Goal: Check status: Check status

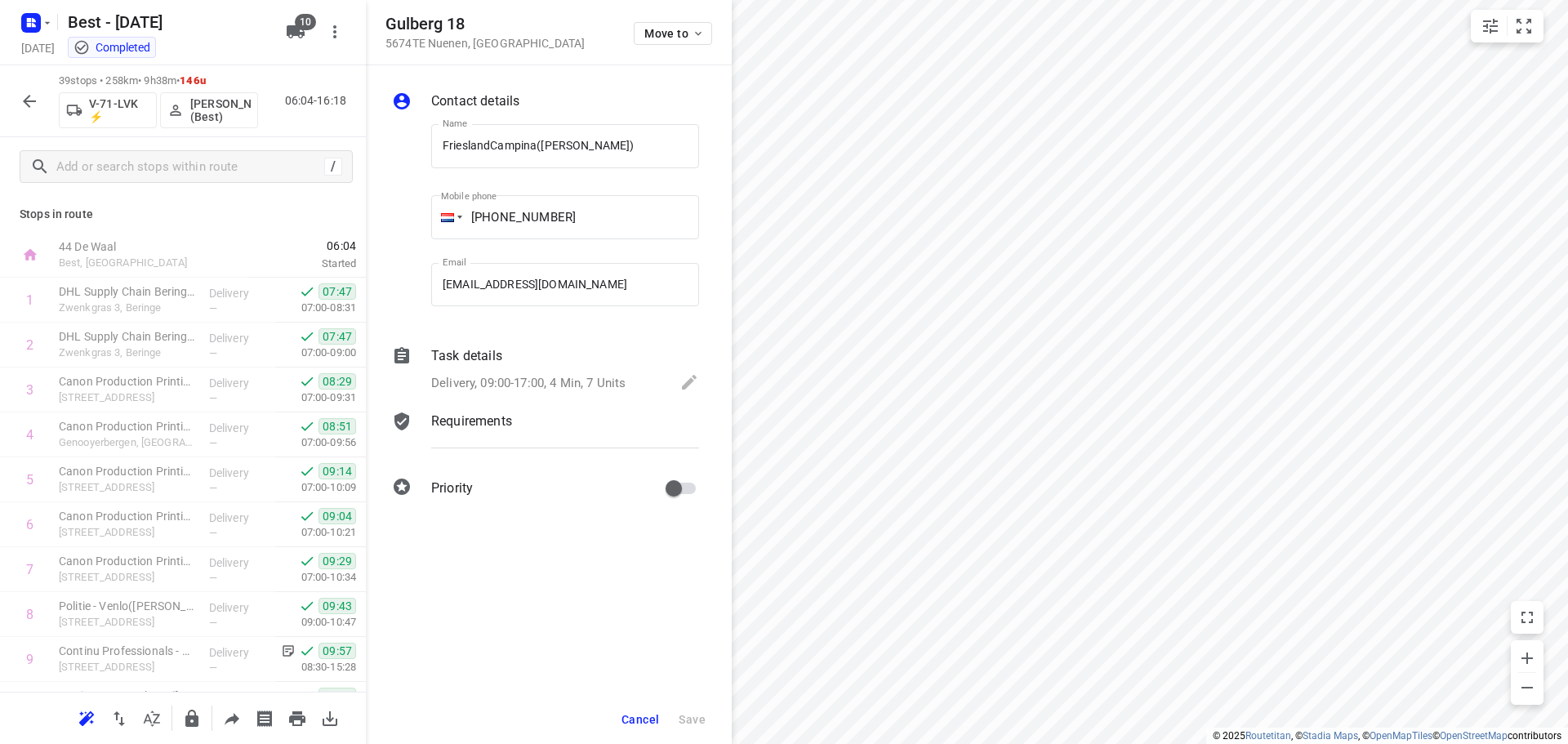
scroll to position [1383, 0]
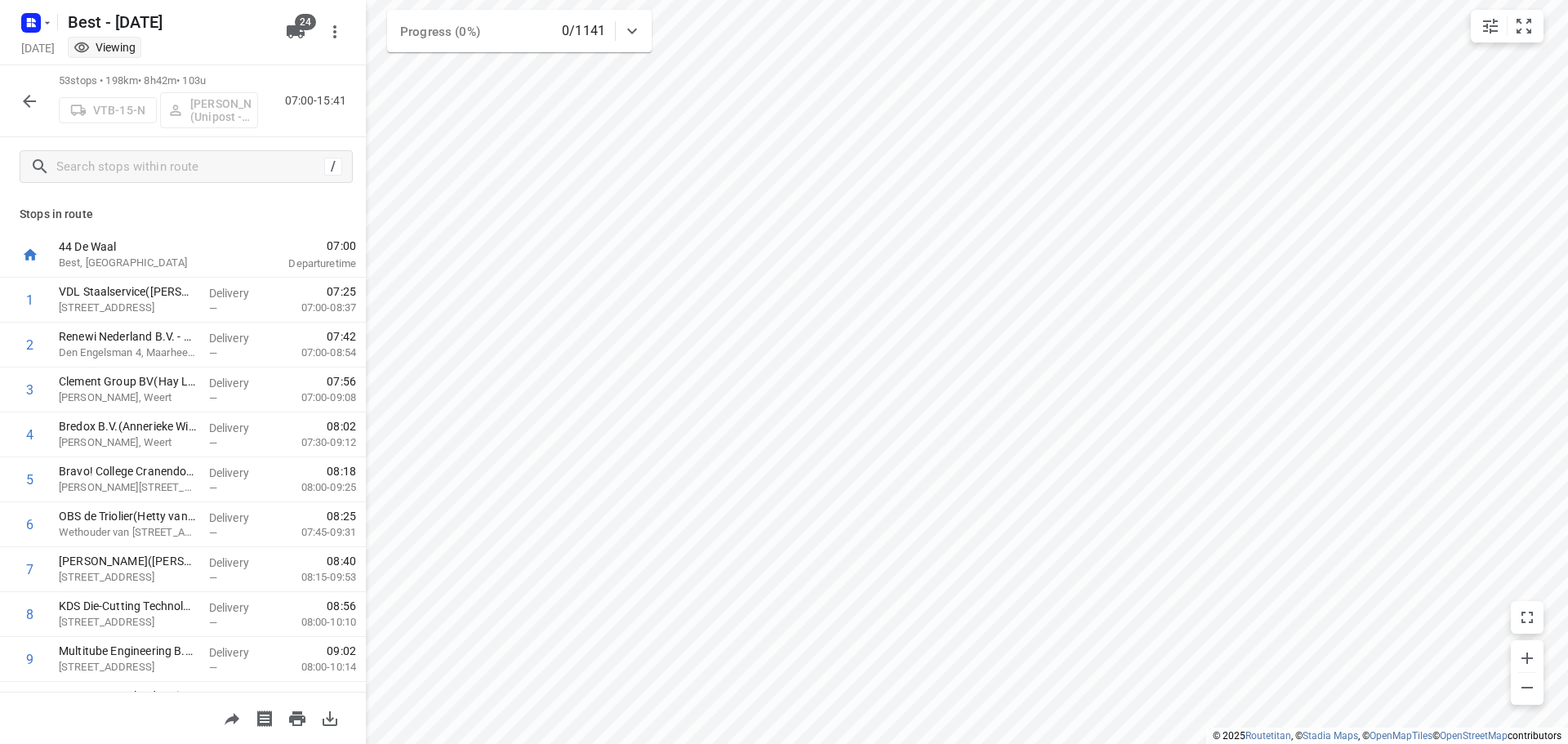
scroll to position [2011, 0]
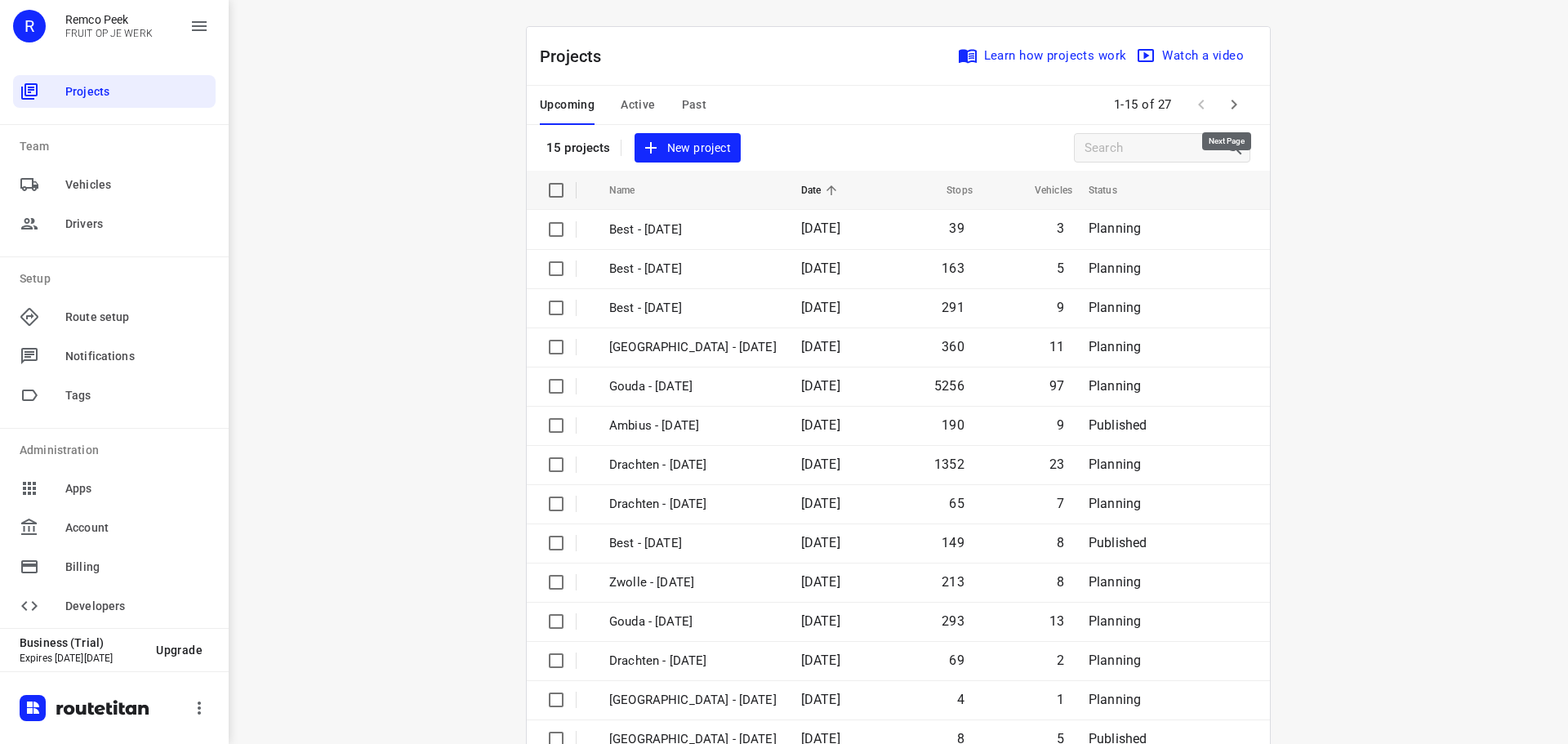
click at [1231, 106] on icon "button" at bounding box center [1234, 104] width 20 height 20
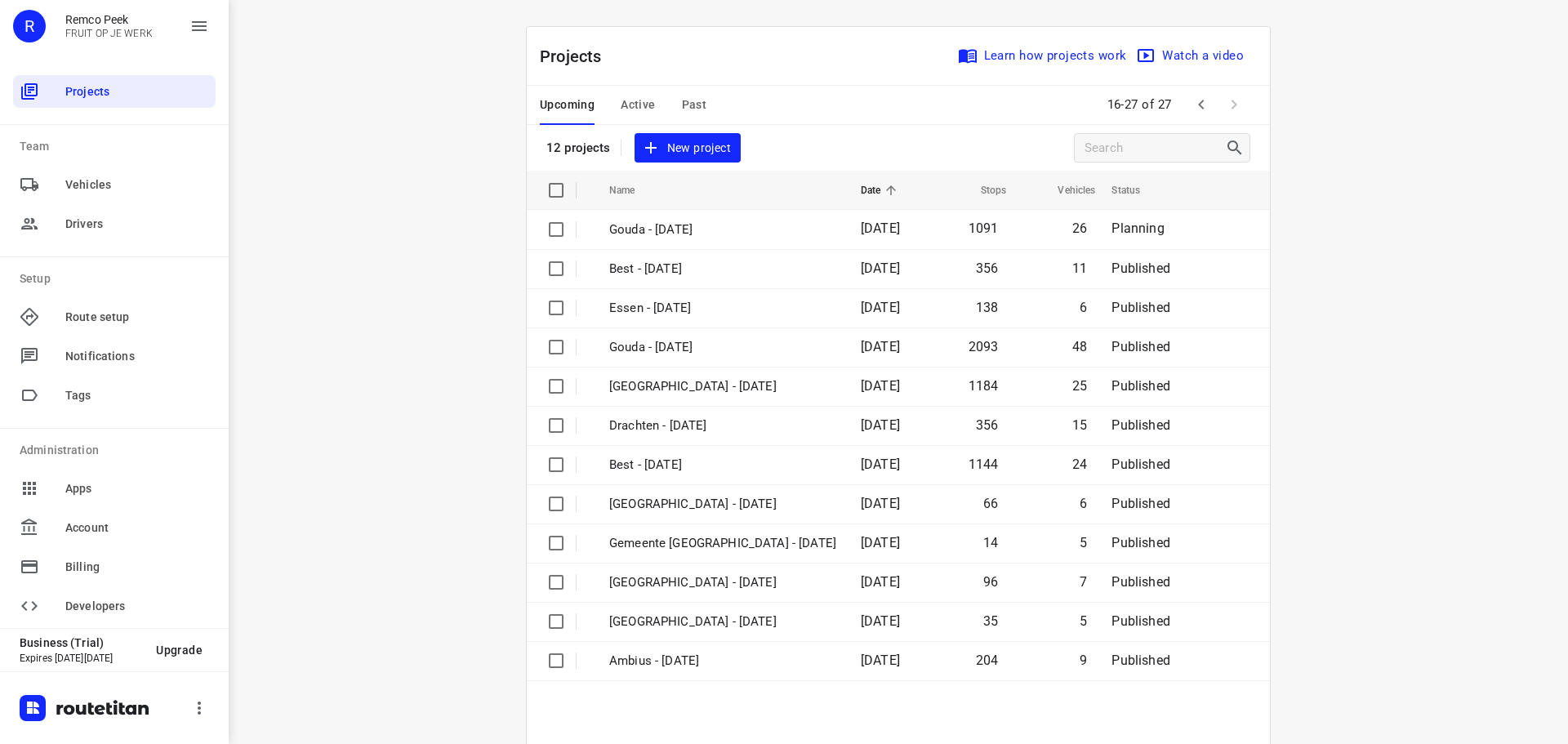
click at [643, 101] on span "Active" at bounding box center [637, 104] width 35 height 20
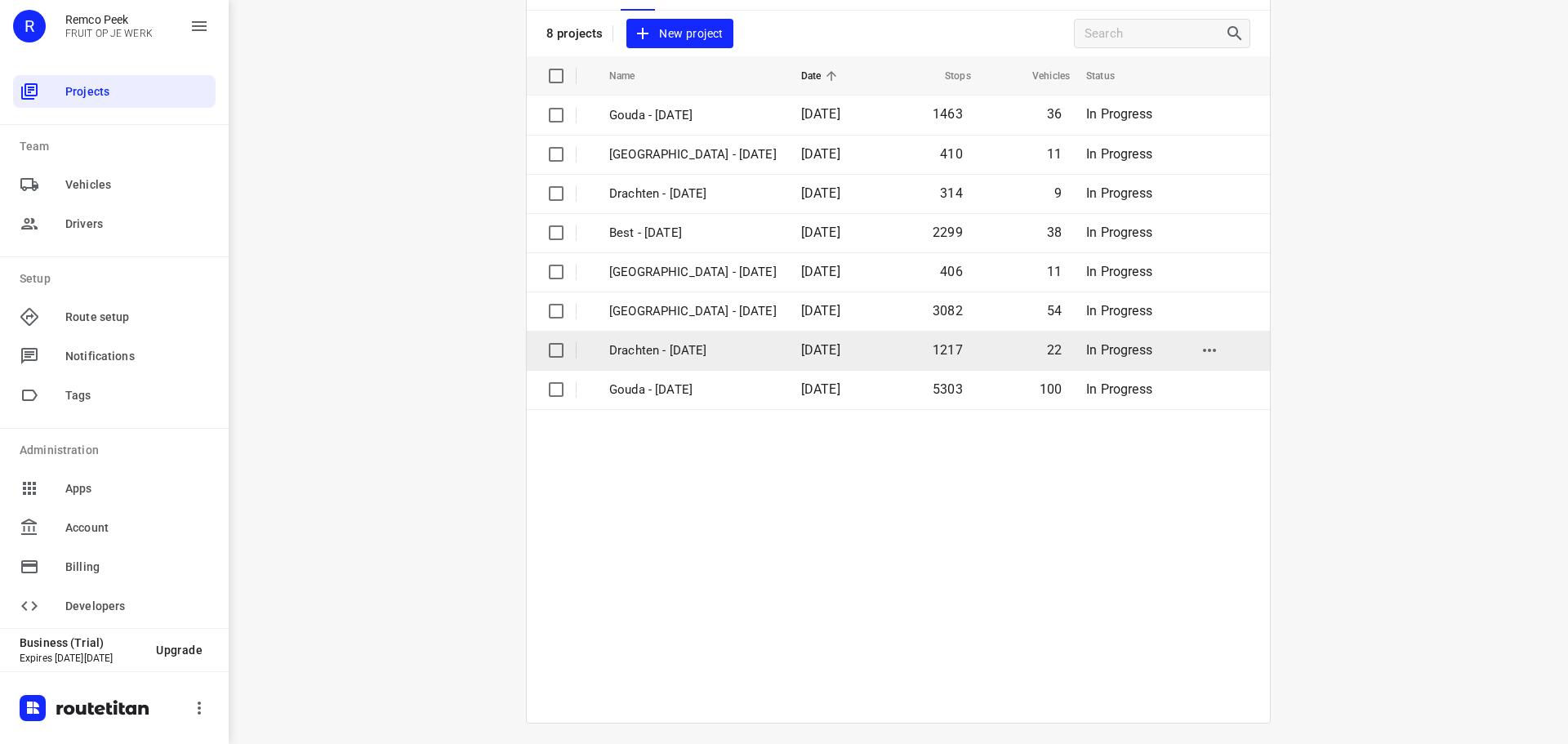
scroll to position [120, 0]
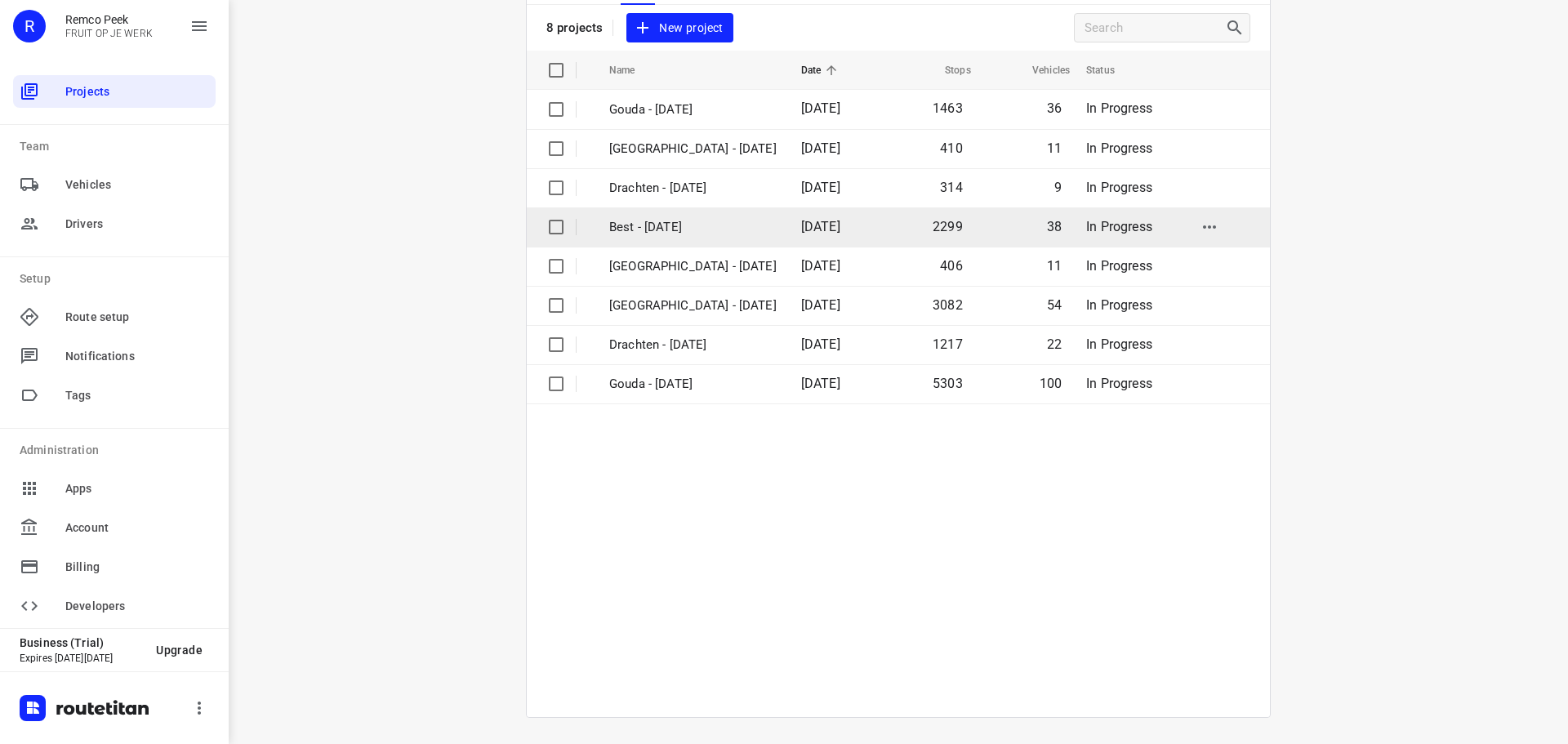
click at [679, 235] on p "Best - [DATE]" at bounding box center [693, 227] width 167 height 19
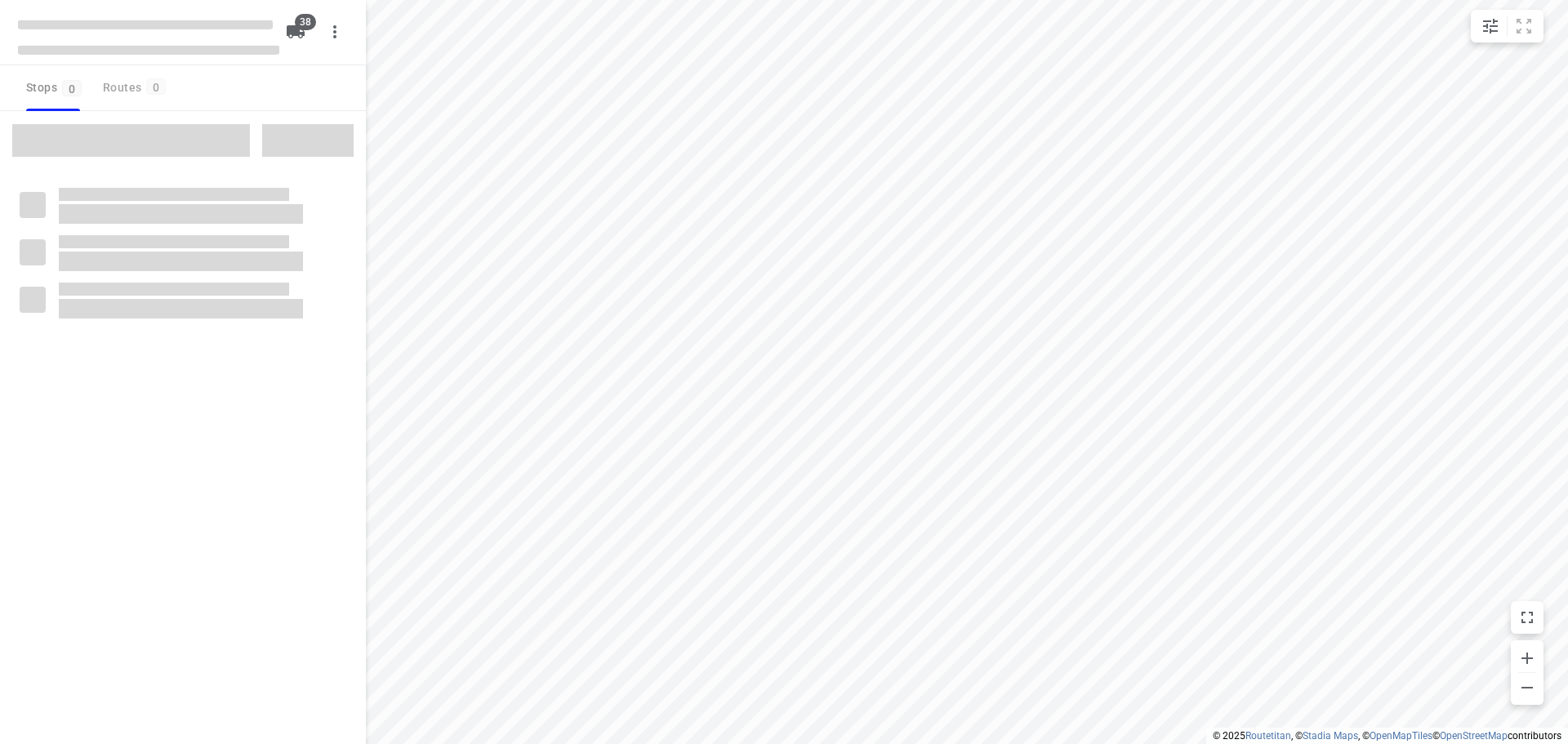
checkbox input "true"
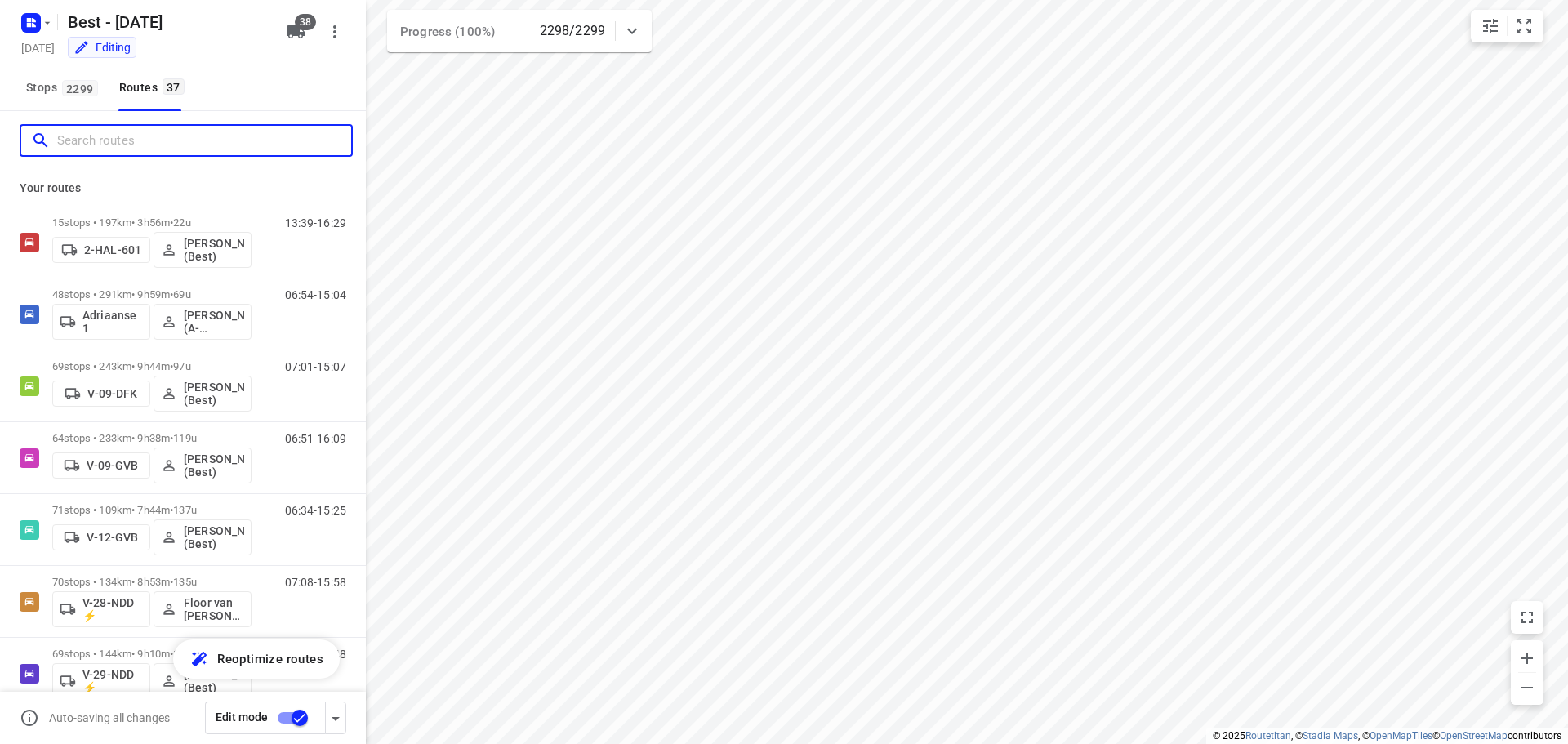
click at [177, 135] on input "Search routes" at bounding box center [204, 141] width 294 height 25
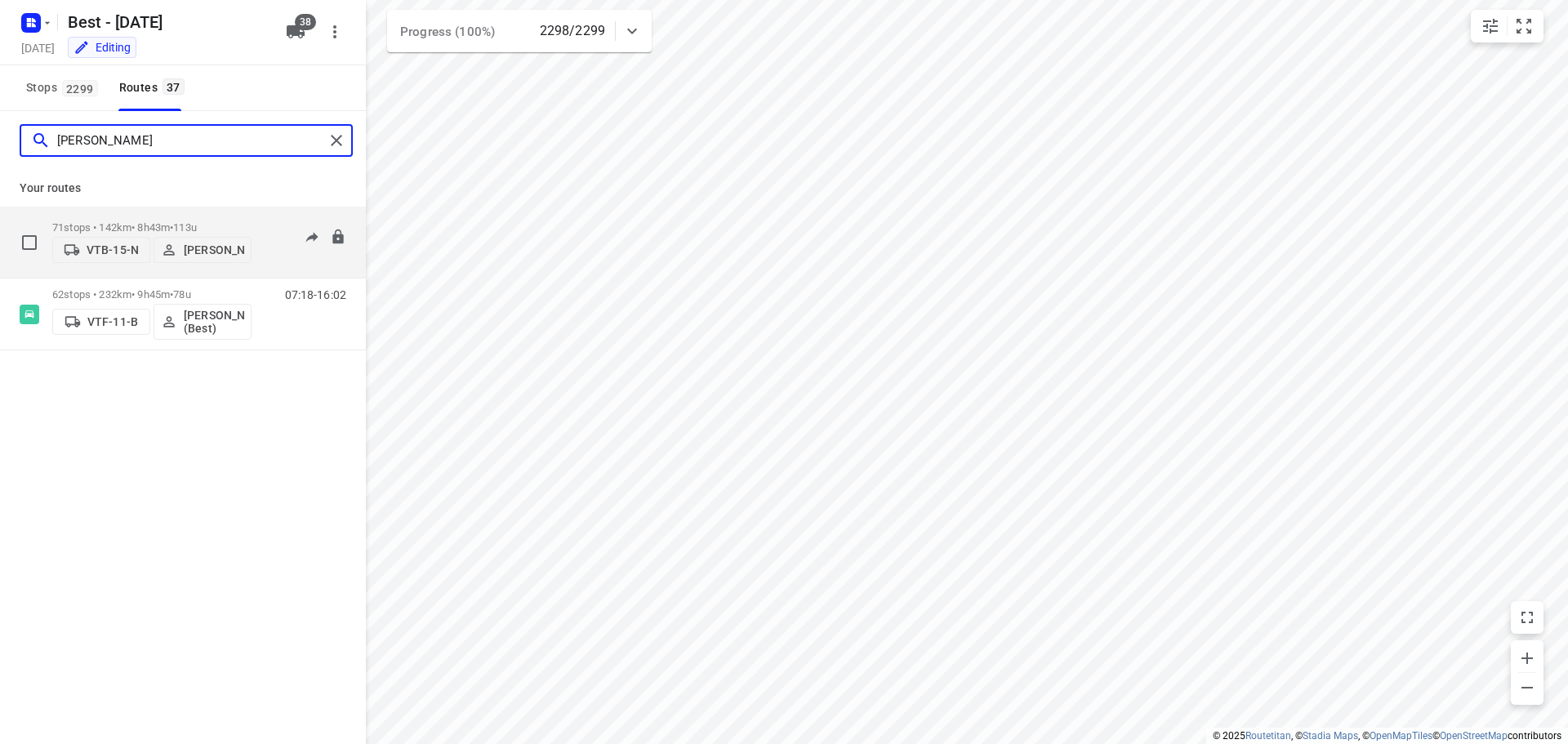
type input "niels"
click at [142, 226] on p "71 stops • 142km • 8h43m • 113u" at bounding box center [152, 228] width 199 height 12
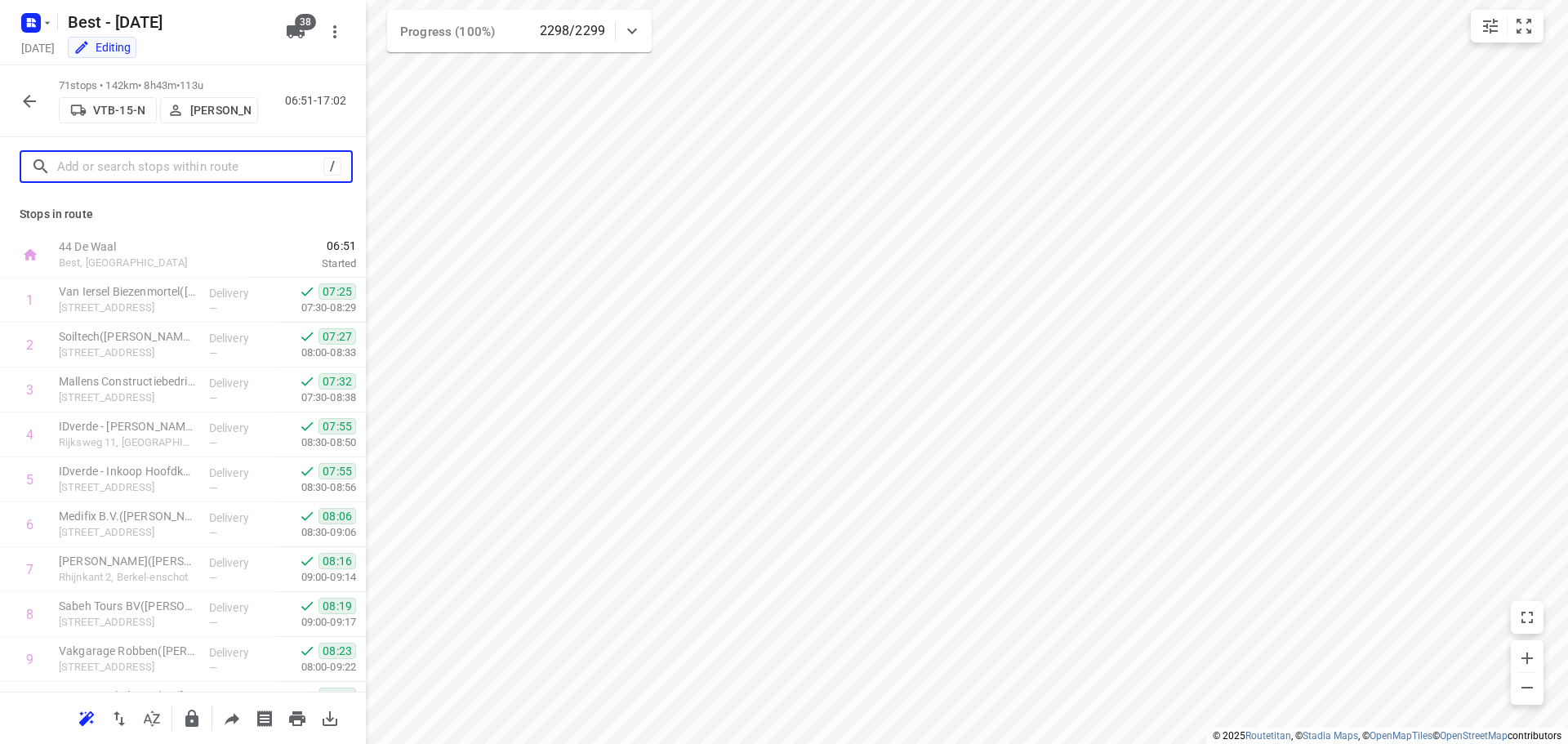
click at [233, 167] on input "text" at bounding box center [190, 166] width 266 height 25
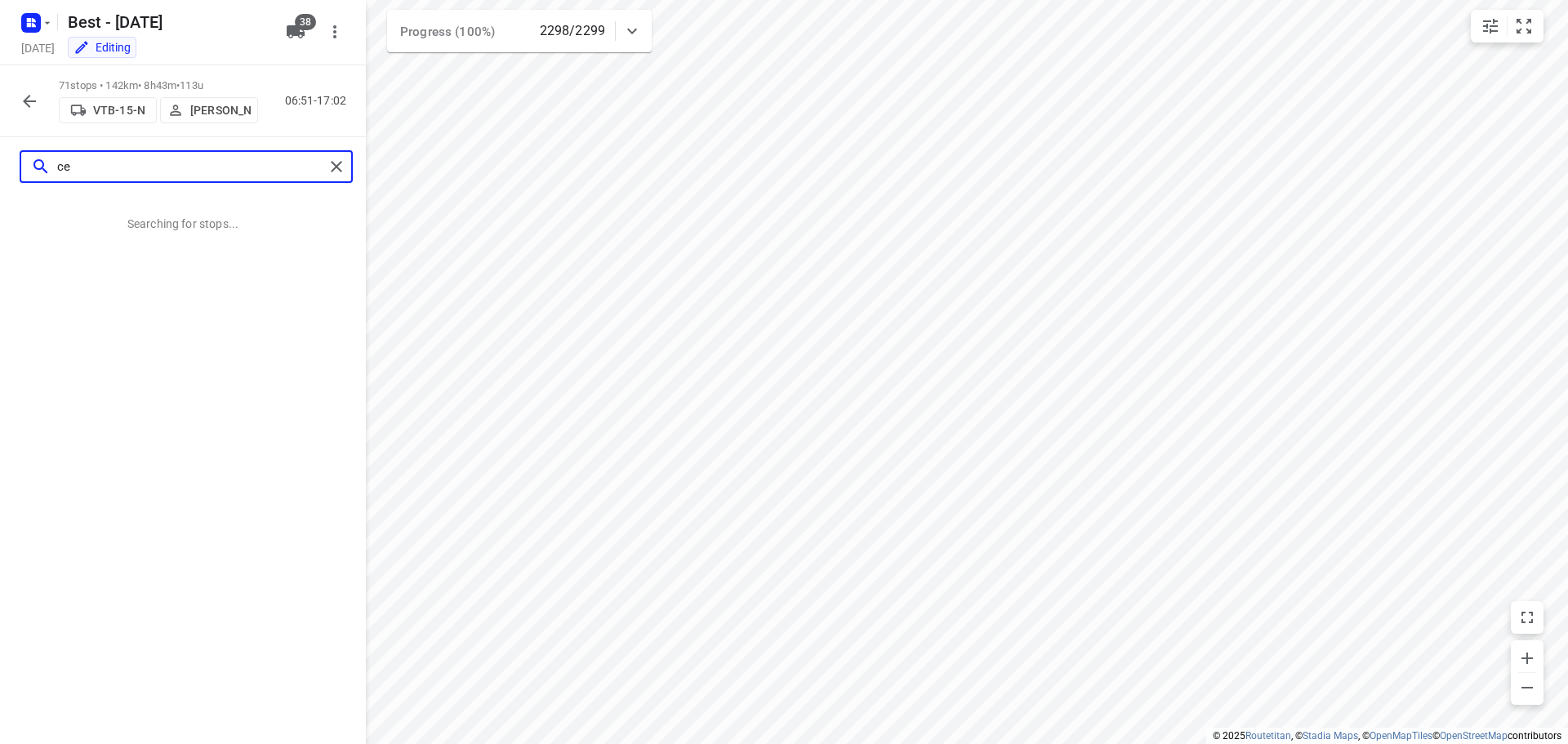
type input "c"
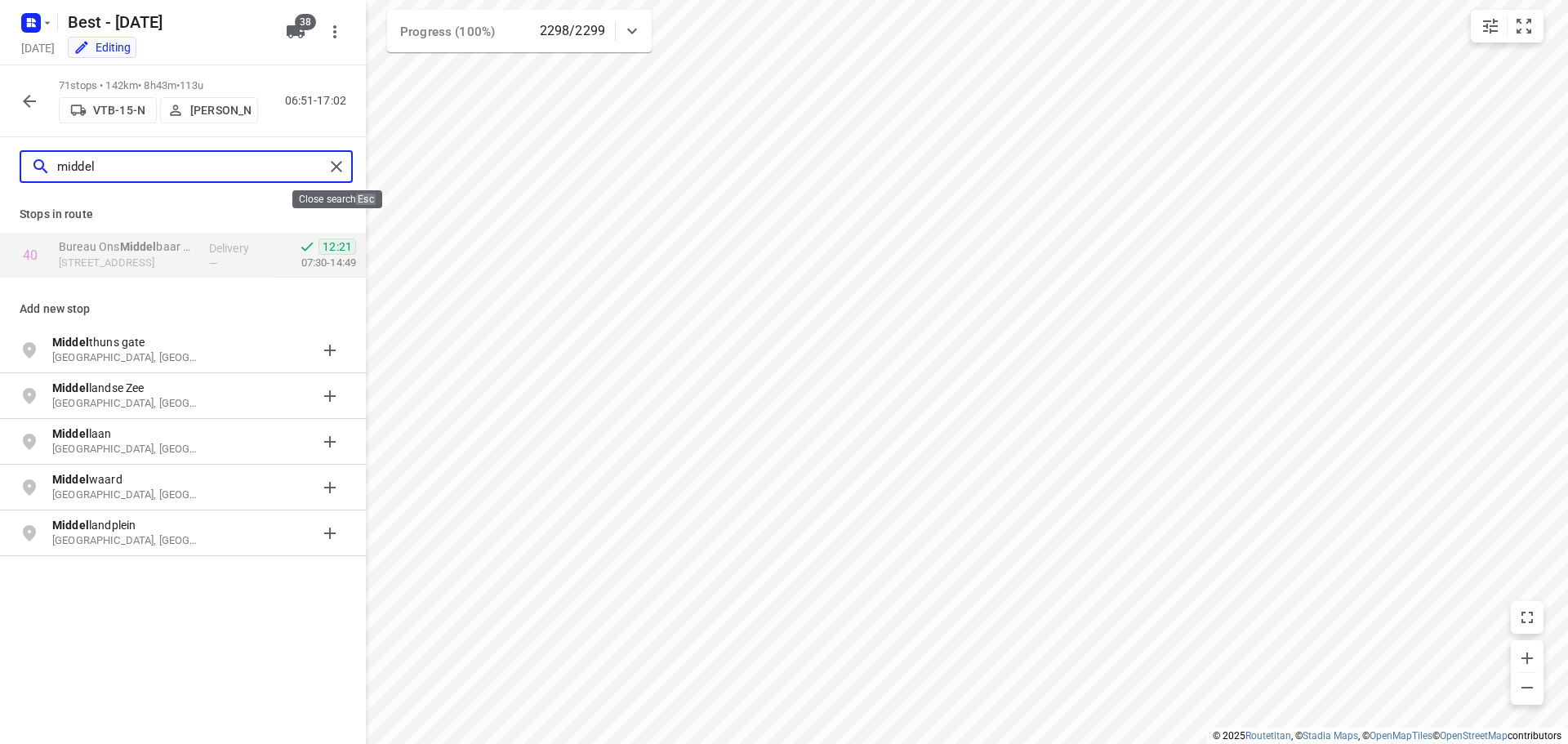
type input "middel"
